Goal: Task Accomplishment & Management: Manage account settings

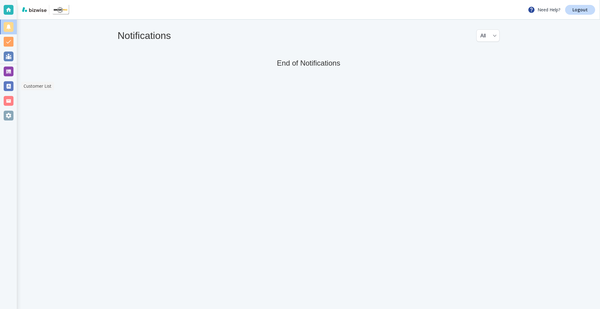
click at [13, 90] on div at bounding box center [9, 86] width 10 height 10
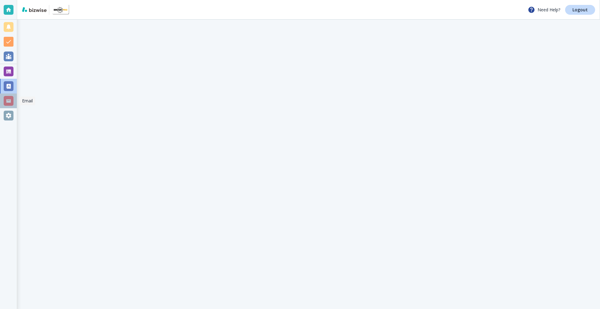
click at [11, 103] on div at bounding box center [9, 101] width 10 height 10
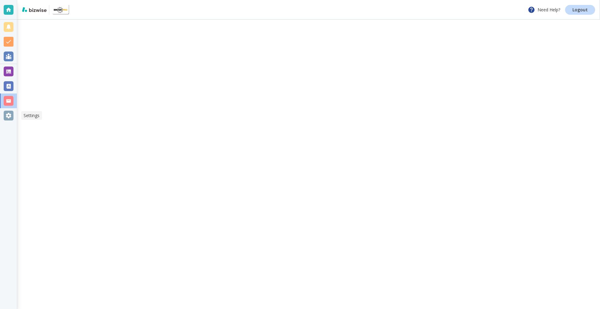
click at [10, 111] on div at bounding box center [9, 116] width 10 height 10
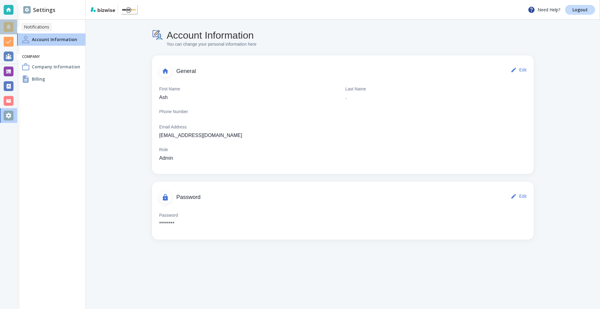
click at [10, 31] on div at bounding box center [9, 27] width 10 height 10
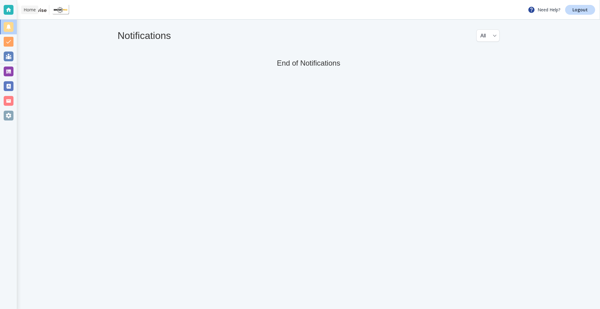
click at [8, 10] on div at bounding box center [9, 10] width 10 height 10
click at [4, 116] on div at bounding box center [9, 116] width 10 height 10
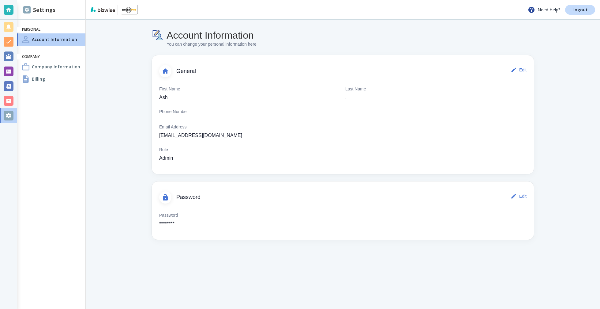
click at [69, 81] on div "Billing" at bounding box center [51, 79] width 68 height 12
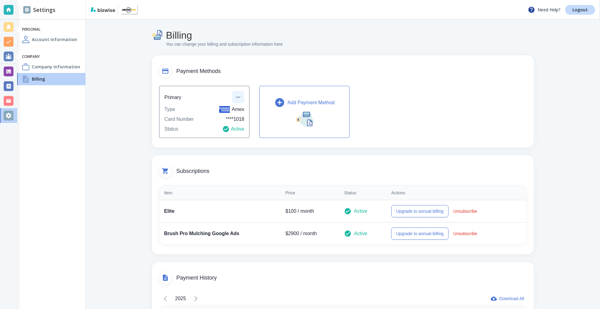
click at [241, 96] on button "button" at bounding box center [238, 97] width 12 height 12
click at [245, 106] on li "Edit payment method" at bounding box center [257, 111] width 51 height 10
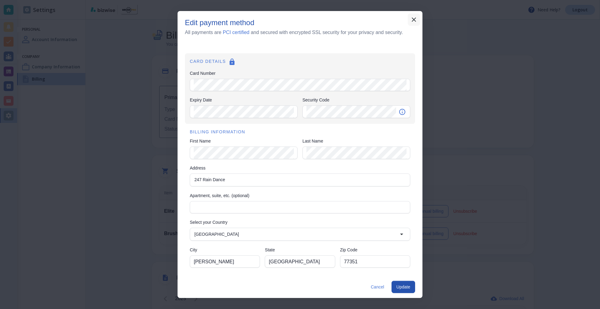
click at [410, 20] on button "button" at bounding box center [414, 19] width 12 height 12
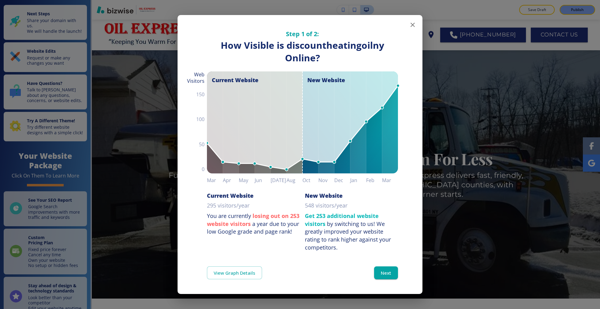
click at [410, 27] on icon "button" at bounding box center [412, 24] width 7 height 7
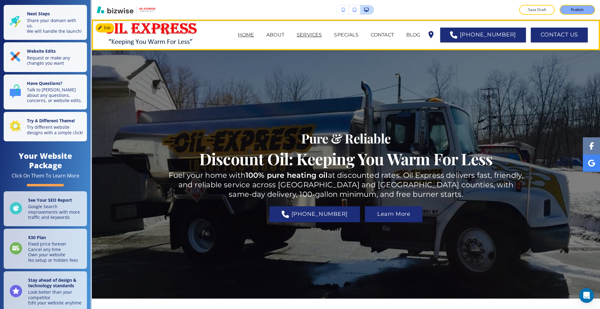
click at [322, 36] on p "SERVICES" at bounding box center [309, 34] width 25 height 7
